Goal: Navigation & Orientation: Find specific page/section

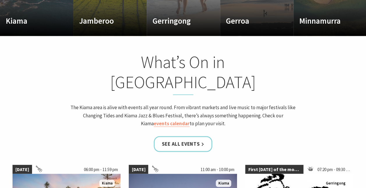
scroll to position [466, 0]
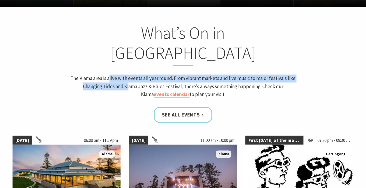
drag, startPoint x: 111, startPoint y: 47, endPoint x: 115, endPoint y: 58, distance: 11.5
click at [115, 74] on p "The Kiama area is alive with events all year round. From vibrant markets and li…" at bounding box center [183, 86] width 229 height 24
drag, startPoint x: 115, startPoint y: 58, endPoint x: 109, endPoint y: 62, distance: 7.1
click at [109, 74] on p "The Kiama area is alive with events all year round. From vibrant markets and li…" at bounding box center [183, 86] width 229 height 24
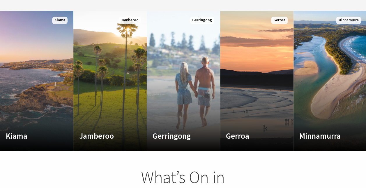
scroll to position [321, 0]
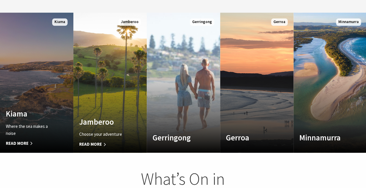
click at [3, 103] on link "Custom Image Used Kiama Where the sea makes a noise Read More Kiama" at bounding box center [36, 83] width 73 height 140
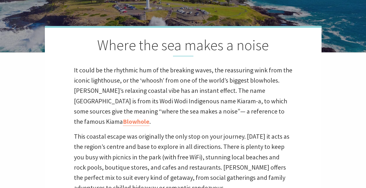
scroll to position [146, 0]
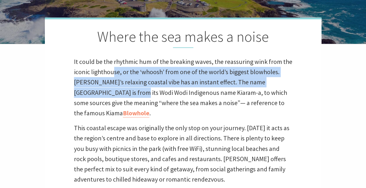
drag, startPoint x: 112, startPoint y: 71, endPoint x: 115, endPoint y: 99, distance: 27.3
click at [115, 99] on p "It could be the rhythmic hum of the breaking waves, the reassuring wink from th…" at bounding box center [183, 88] width 219 height 62
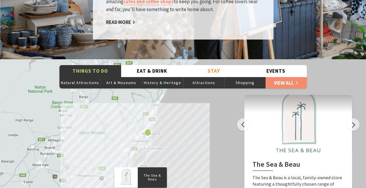
scroll to position [1020, 0]
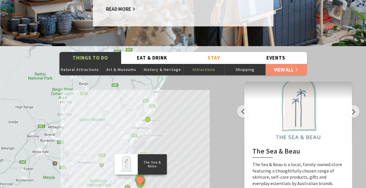
click at [204, 64] on button "Attractions" at bounding box center [203, 70] width 41 height 12
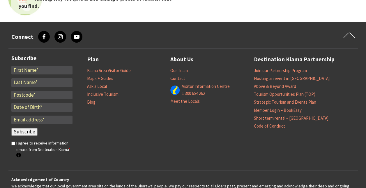
scroll to position [2128, 0]
